Goal: Book appointment/travel/reservation

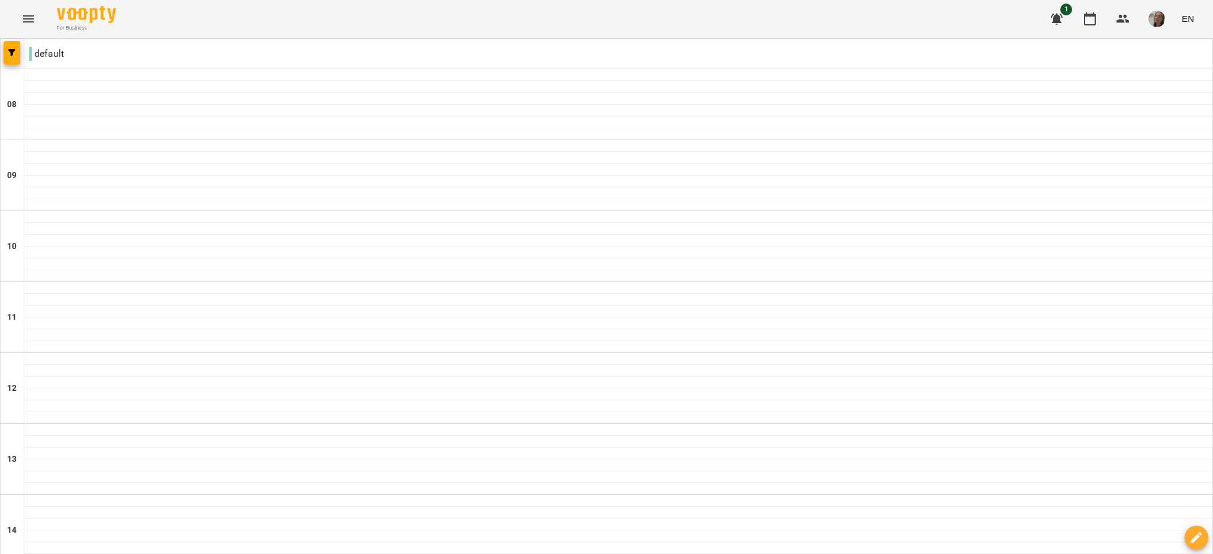
scroll to position [524, 0]
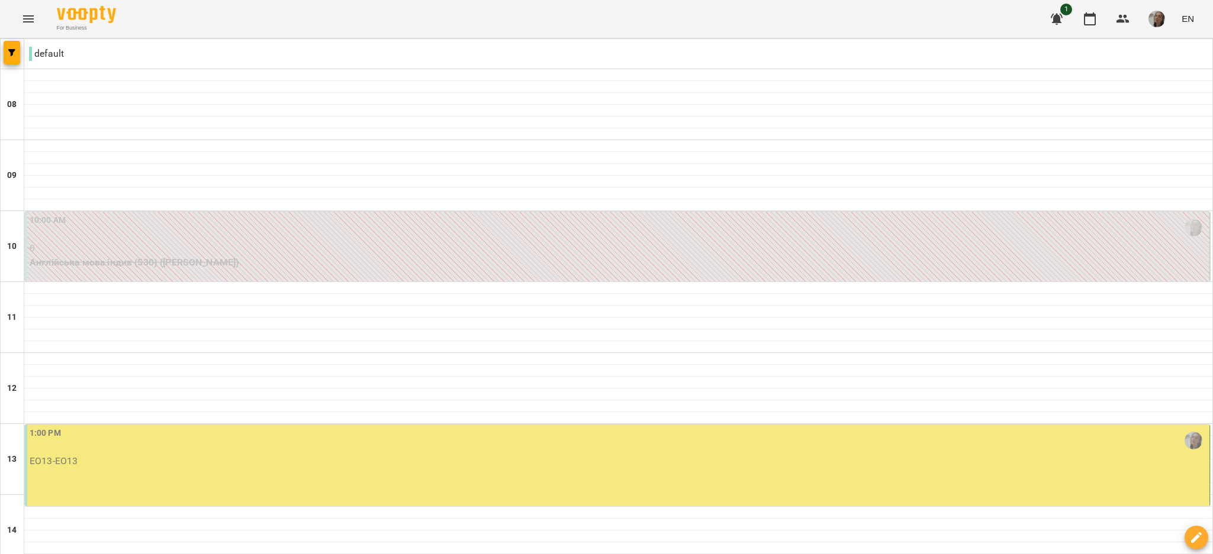
scroll to position [254, 0]
click at [1028, 454] on p "ЕО13 - ЕО13" at bounding box center [618, 461] width 1177 height 14
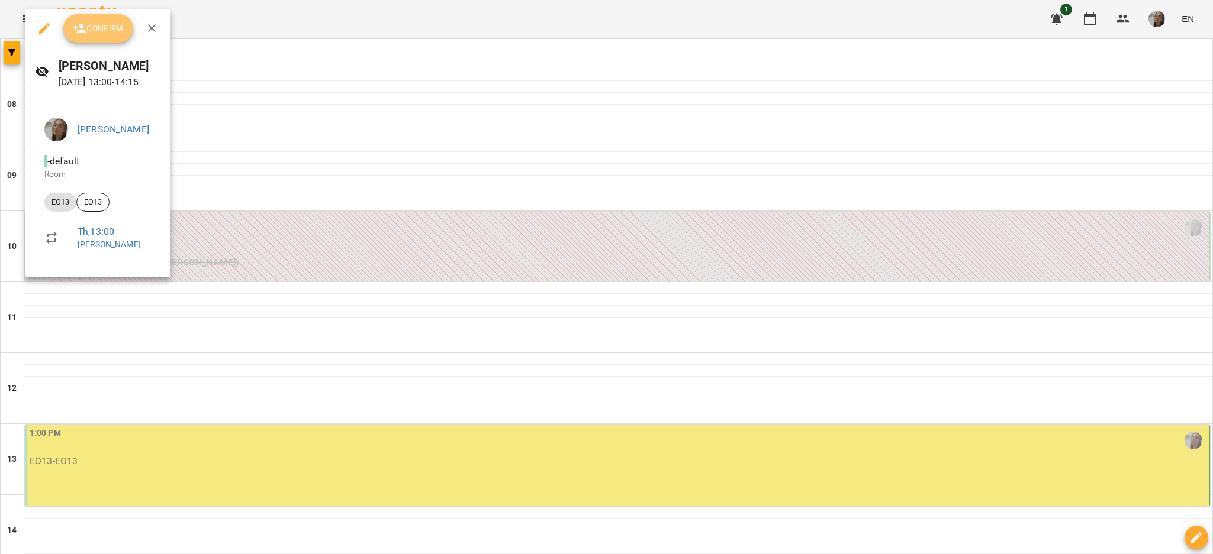
click at [93, 34] on span "Confirm" at bounding box center [98, 28] width 51 height 14
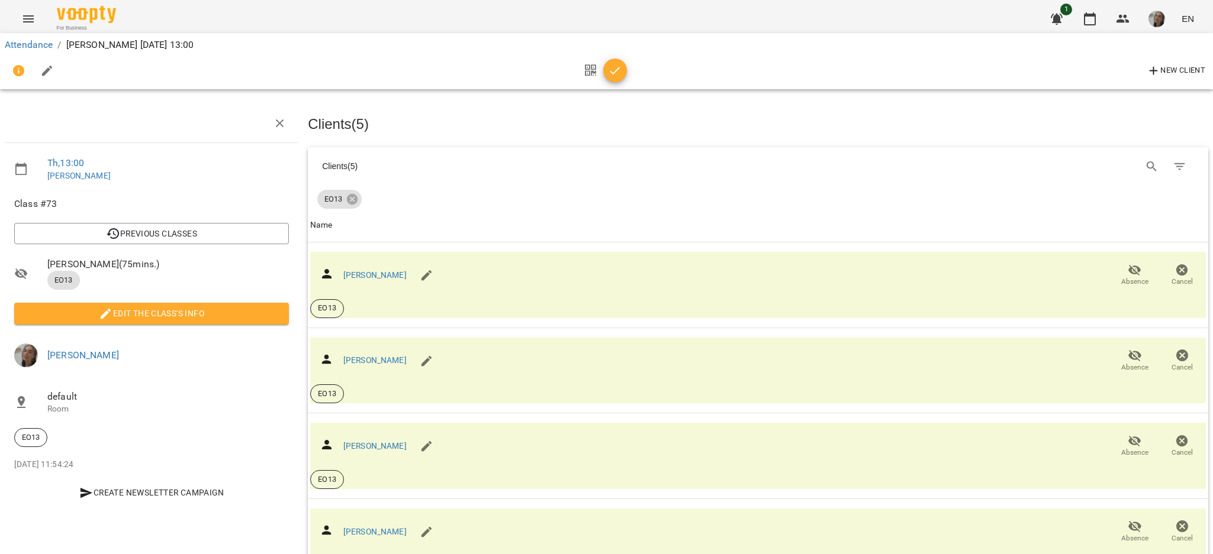
click at [611, 80] on button "button" at bounding box center [615, 71] width 24 height 24
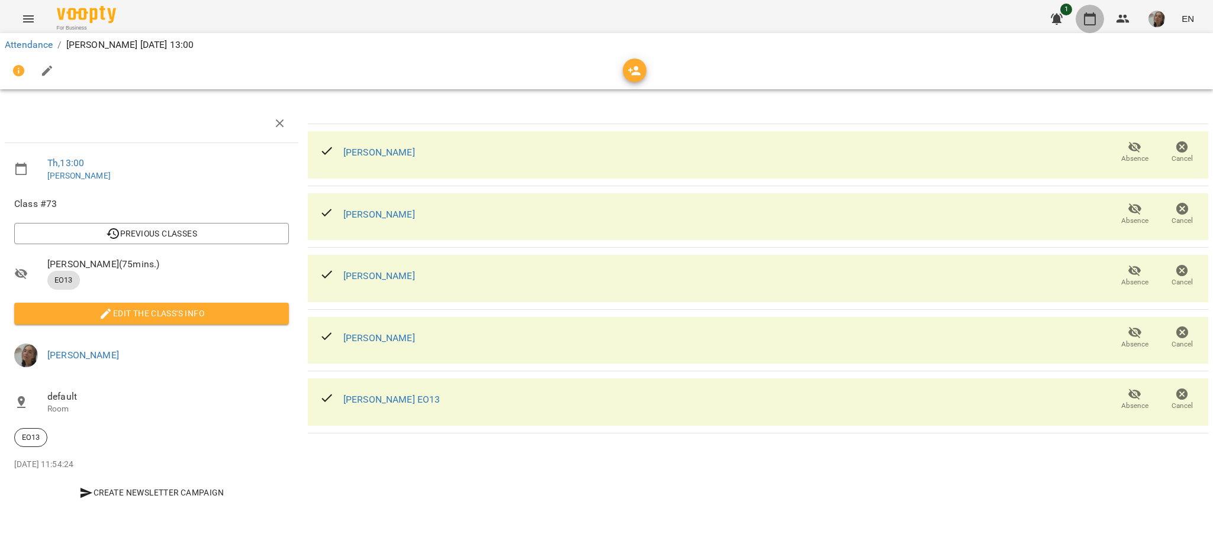
click at [1092, 20] on icon "button" at bounding box center [1089, 19] width 14 height 14
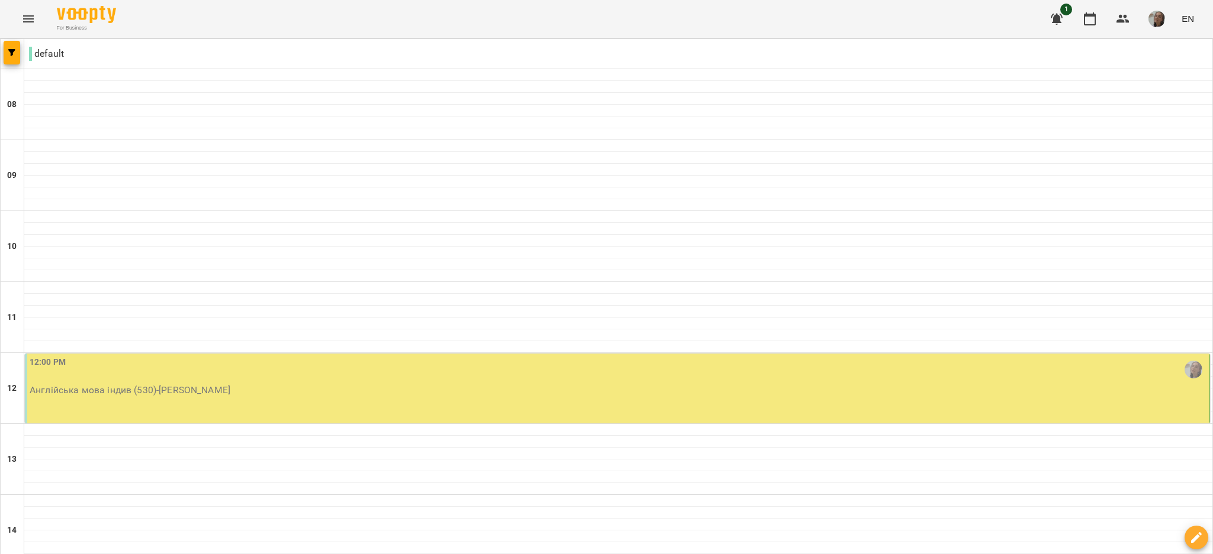
scroll to position [605, 0]
